Goal: Task Accomplishment & Management: Complete application form

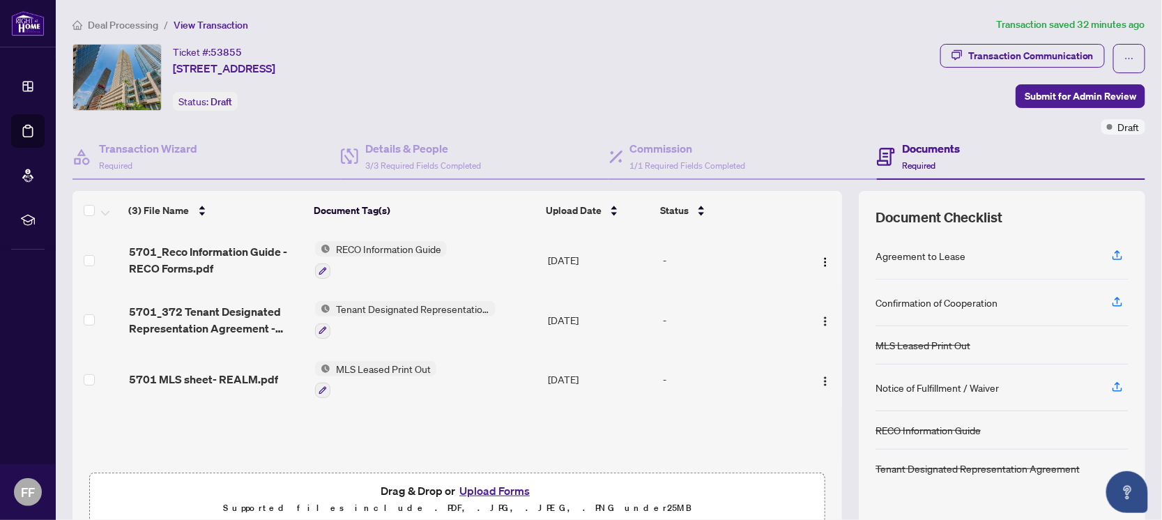
scroll to position [62, 0]
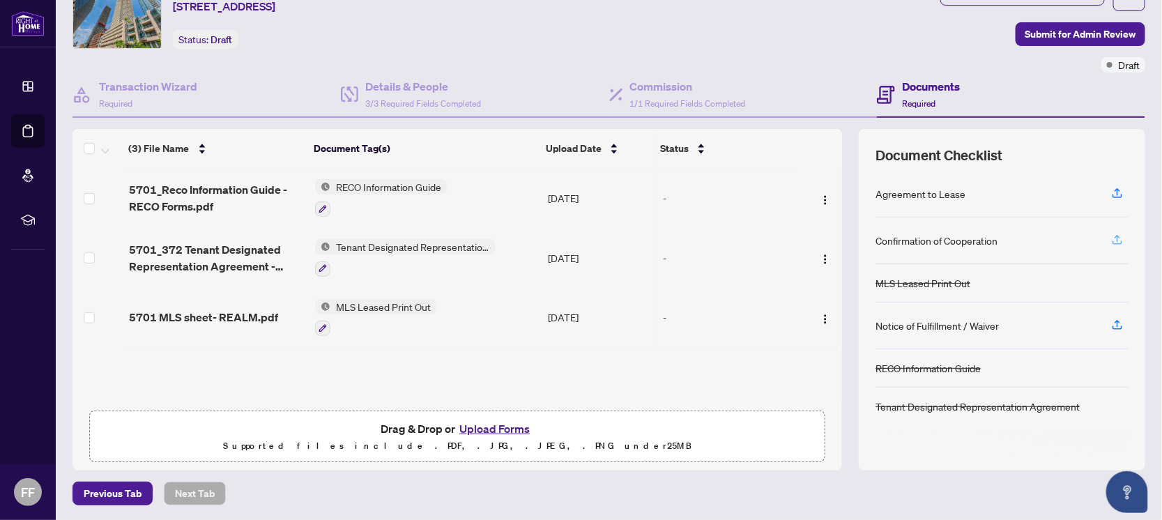
click at [1115, 235] on icon "button" at bounding box center [1118, 238] width 6 height 7
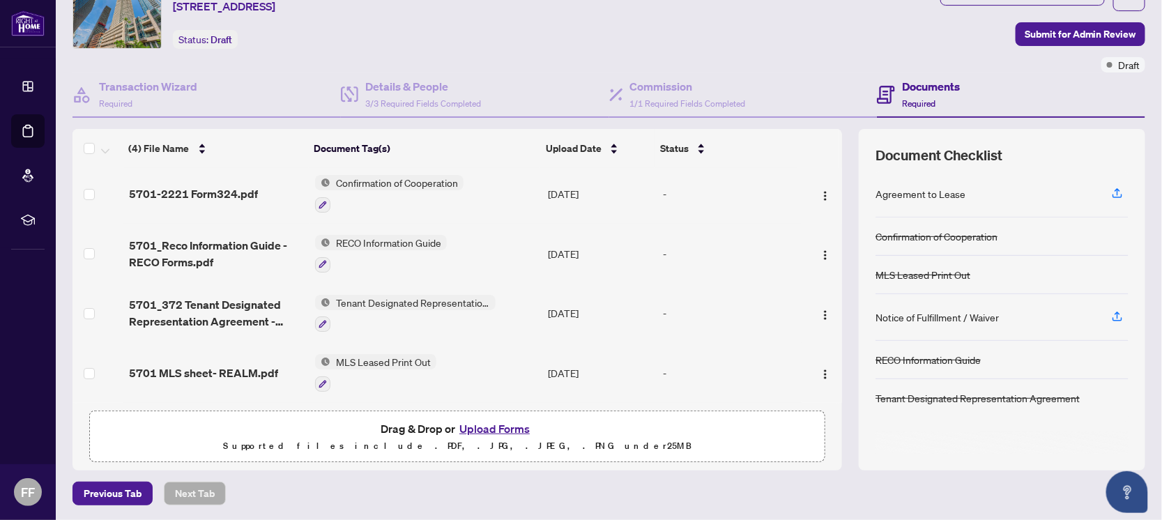
scroll to position [4, 0]
click at [1111, 191] on icon "button" at bounding box center [1117, 193] width 13 height 13
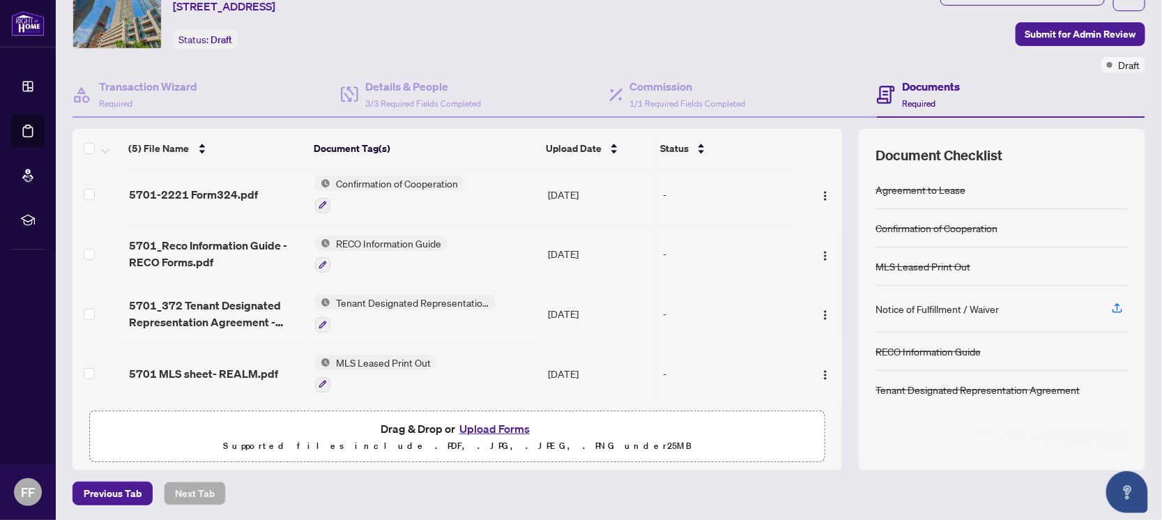
scroll to position [0, 0]
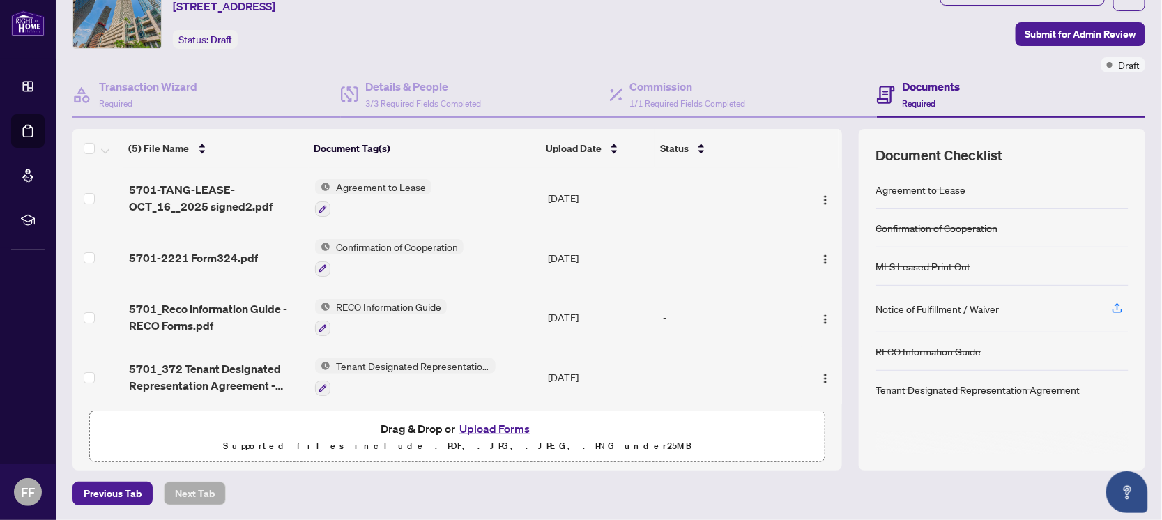
click at [955, 432] on div at bounding box center [1002, 443] width 253 height 22
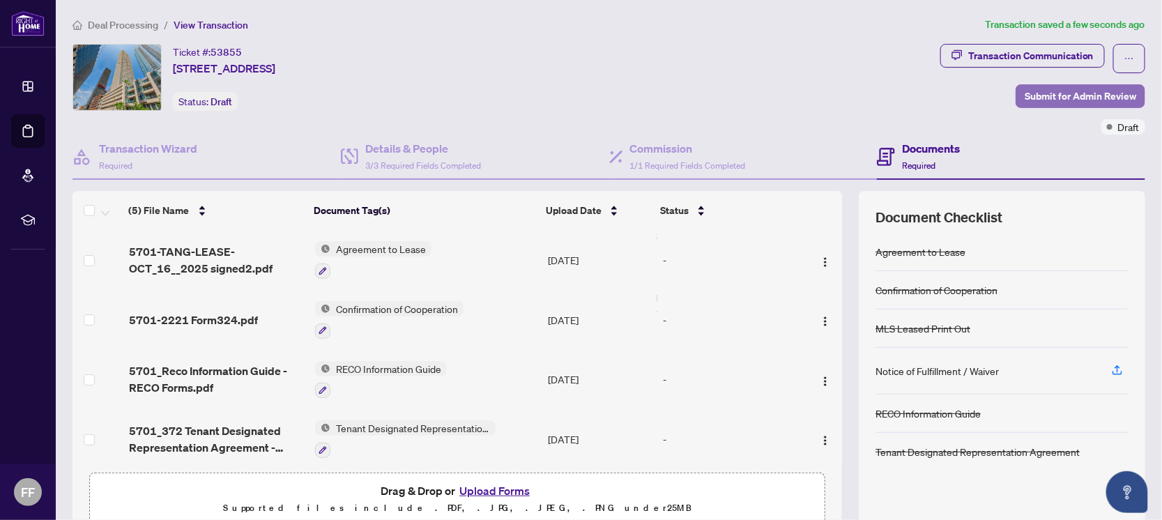
click at [1068, 96] on span "Submit for Admin Review" at bounding box center [1081, 96] width 112 height 22
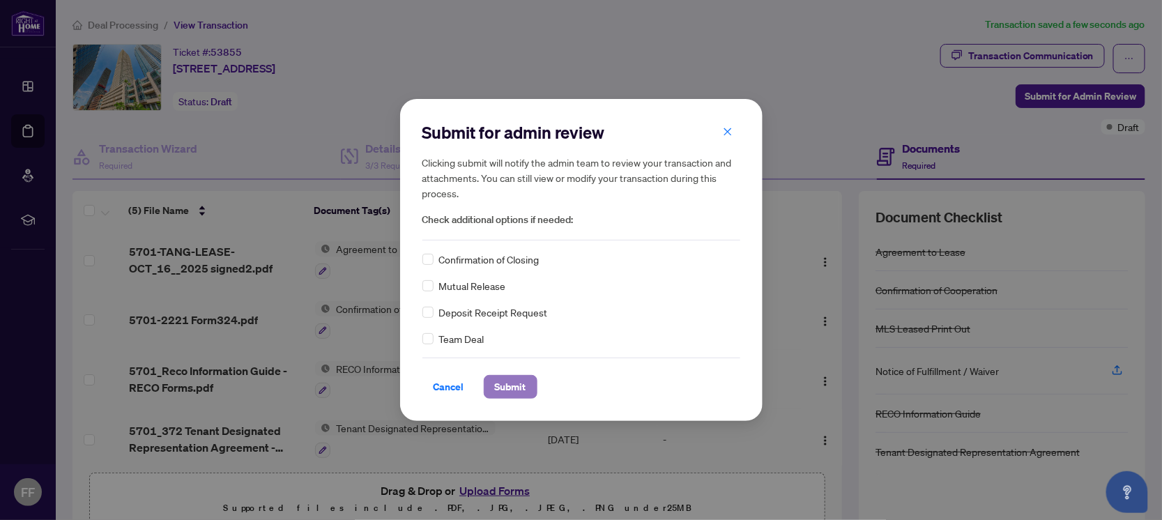
click at [522, 384] on span "Submit" at bounding box center [510, 387] width 31 height 22
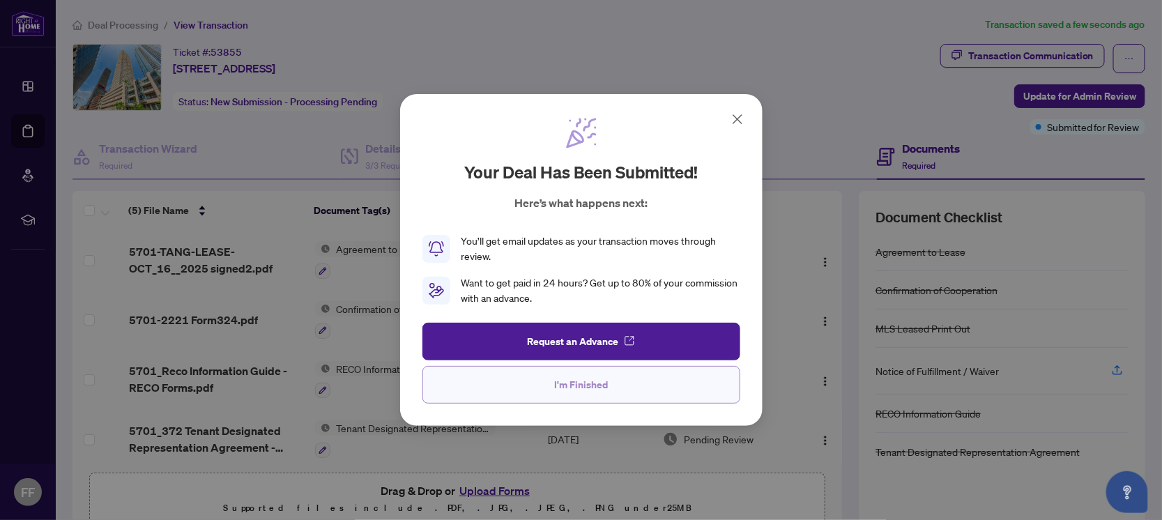
click at [627, 386] on button "I'm Finished" at bounding box center [582, 385] width 318 height 38
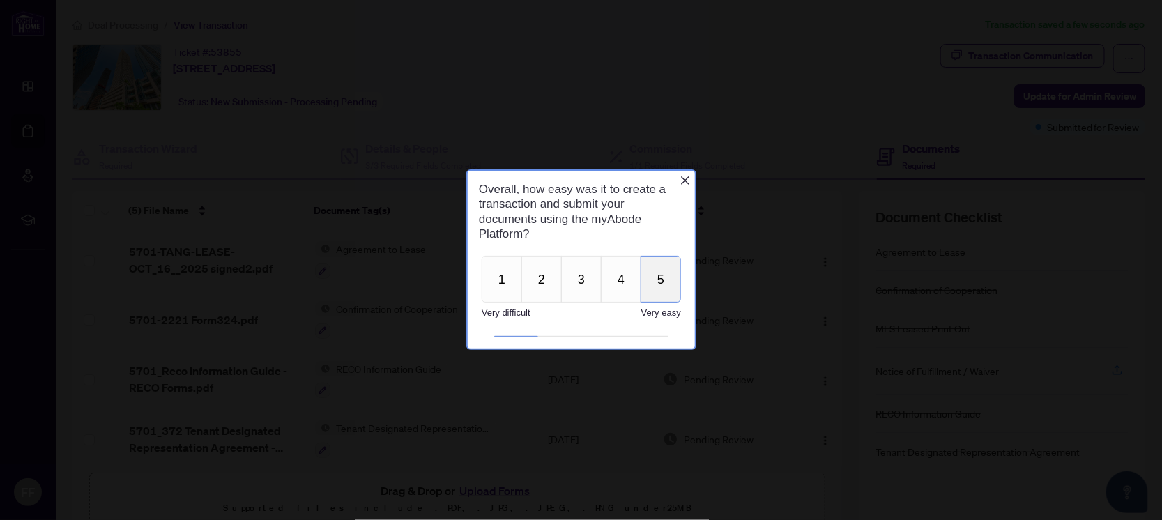
click at [655, 283] on button "5" at bounding box center [660, 279] width 40 height 47
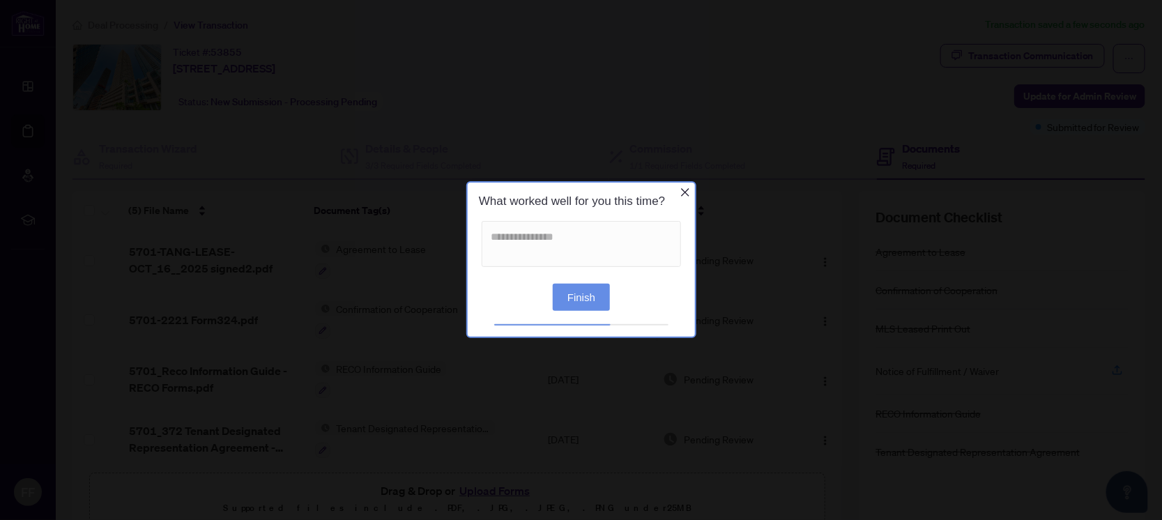
click at [573, 305] on button "Finish" at bounding box center [580, 297] width 57 height 27
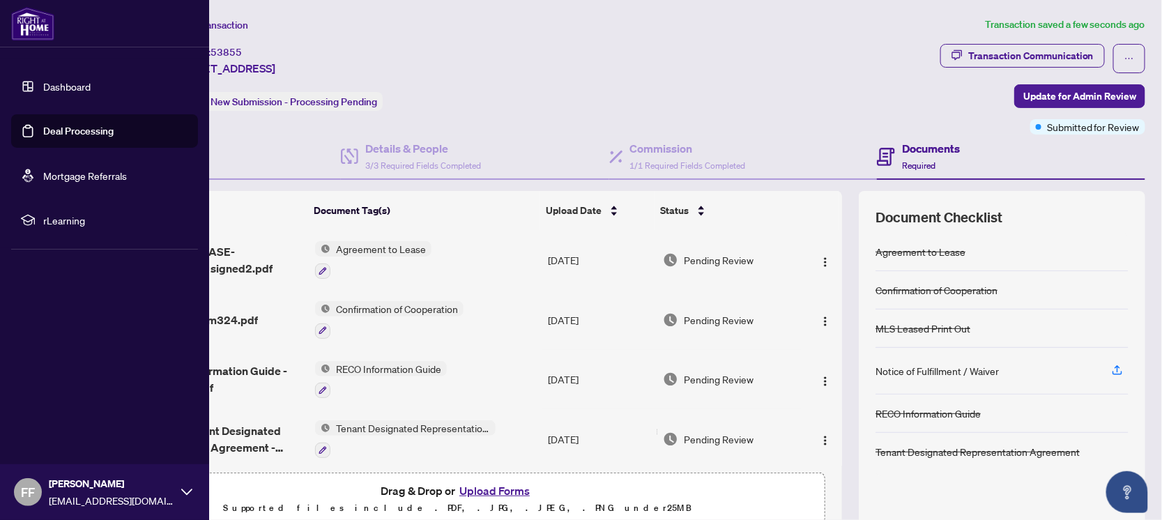
click at [63, 127] on link "Deal Processing" at bounding box center [78, 131] width 70 height 13
